Goal: Navigation & Orientation: Find specific page/section

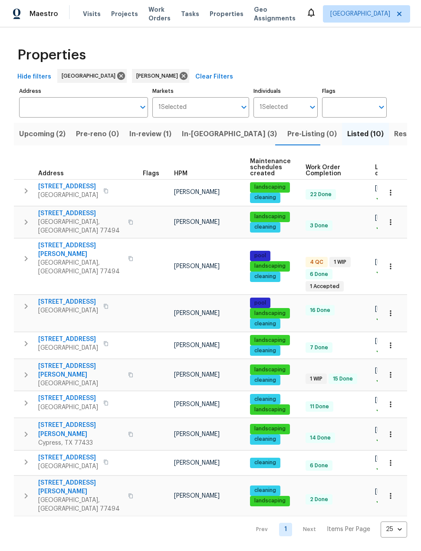
click at [92, 18] on span "Visits" at bounding box center [92, 14] width 18 height 9
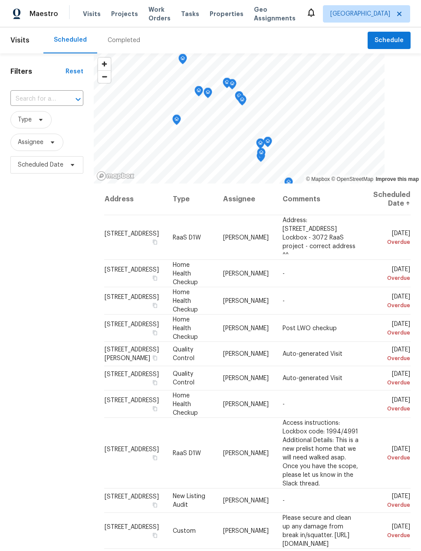
click at [122, 39] on div "Completed" at bounding box center [124, 40] width 33 height 9
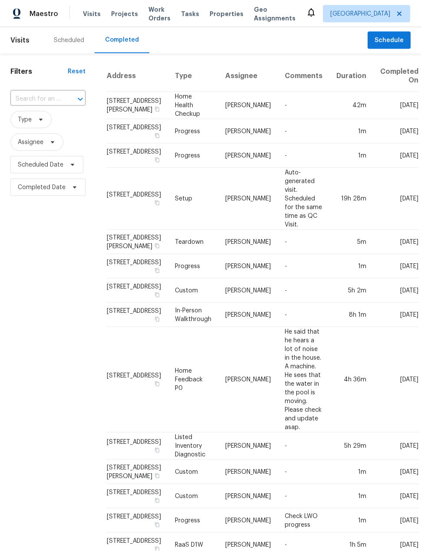
click at [36, 93] on input "text" at bounding box center [35, 98] width 51 height 13
type input "4419 a"
click at [41, 126] on li "[STREET_ADDRESS]" at bounding box center [47, 119] width 74 height 14
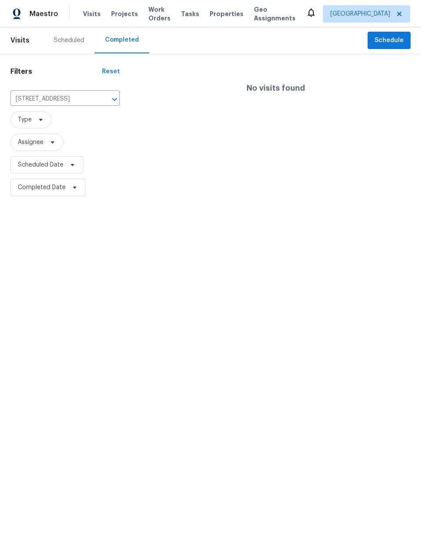
click at [125, 12] on span "Projects" at bounding box center [124, 14] width 27 height 9
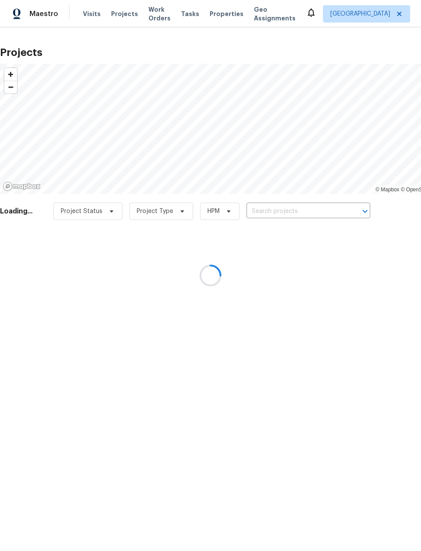
click at [88, 24] on div at bounding box center [210, 275] width 421 height 551
click at [88, 24] on div "Maestro Visits Projects Work Orders Tasks Properties Geo Assignments [GEOGRAPHI…" at bounding box center [210, 13] width 421 height 27
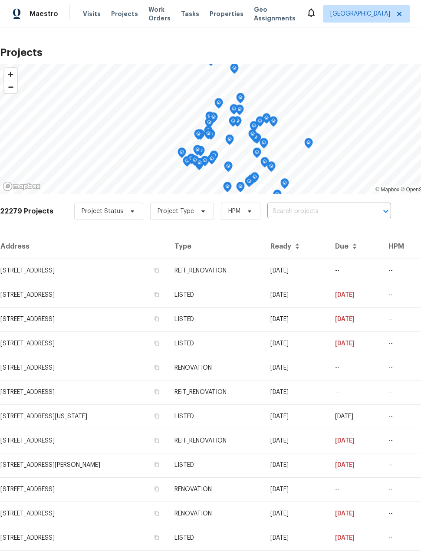
click at [84, 7] on div "Visits Projects Work Orders Tasks Properties Geo Assignments" at bounding box center [194, 13] width 223 height 17
click at [87, 14] on span "Visits" at bounding box center [92, 14] width 18 height 9
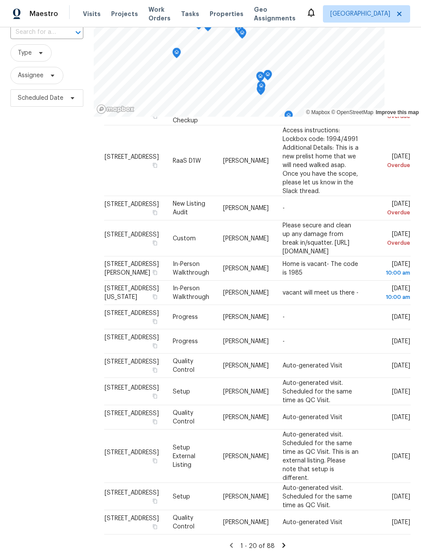
scroll to position [33, 0]
click at [284, 542] on icon at bounding box center [284, 546] width 8 height 8
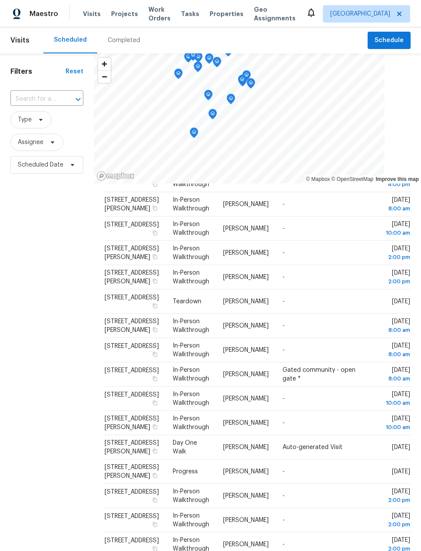
scroll to position [134, 0]
